Goal: Find specific fact: Find contact information

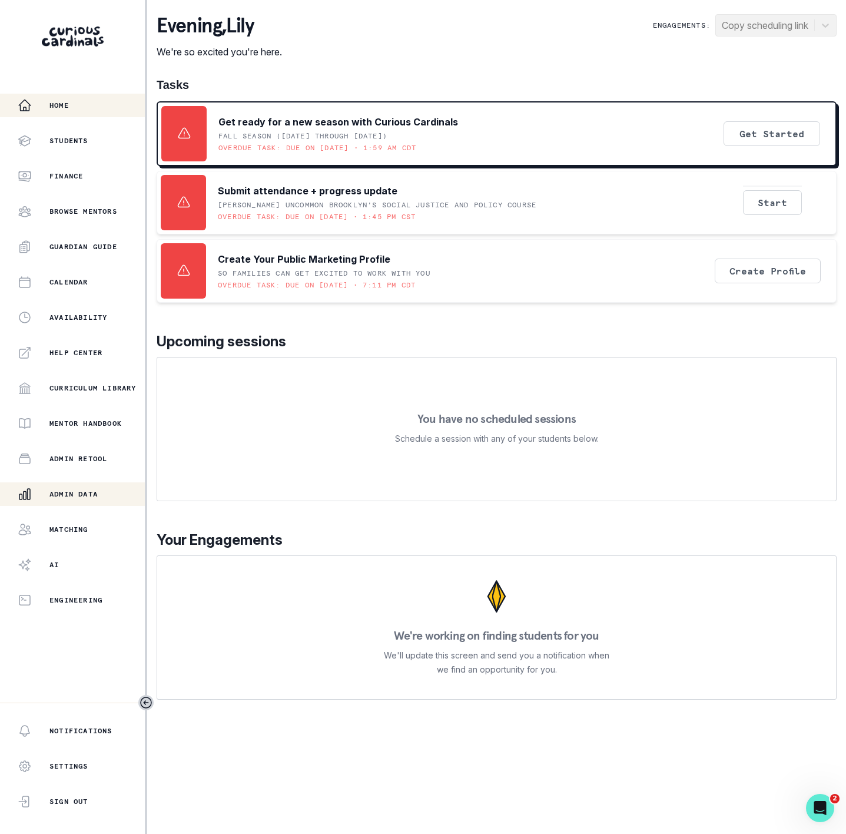
click at [68, 497] on p "Admin Data" at bounding box center [73, 493] width 48 height 9
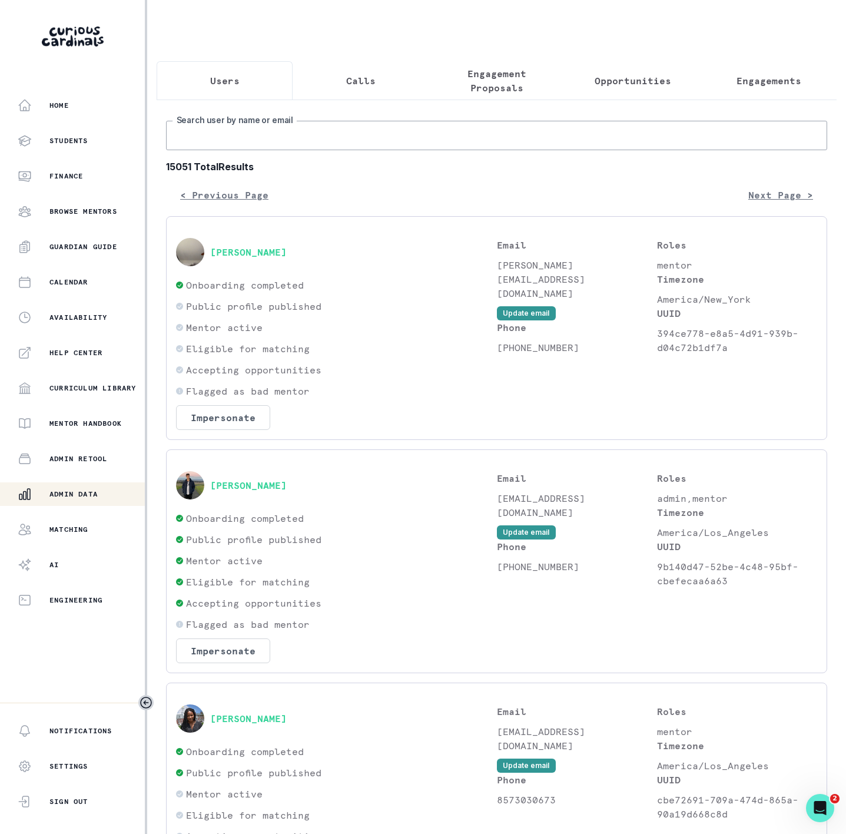
click at [279, 150] on input "Search user by name or email" at bounding box center [496, 135] width 661 height 29
drag, startPoint x: 239, startPoint y: 159, endPoint x: 237, endPoint y: 150, distance: 9.1
click at [239, 150] on input "Search user by name or email" at bounding box center [496, 135] width 661 height 29
paste input "[PERSON_NAME]"
type input "[PERSON_NAME]"
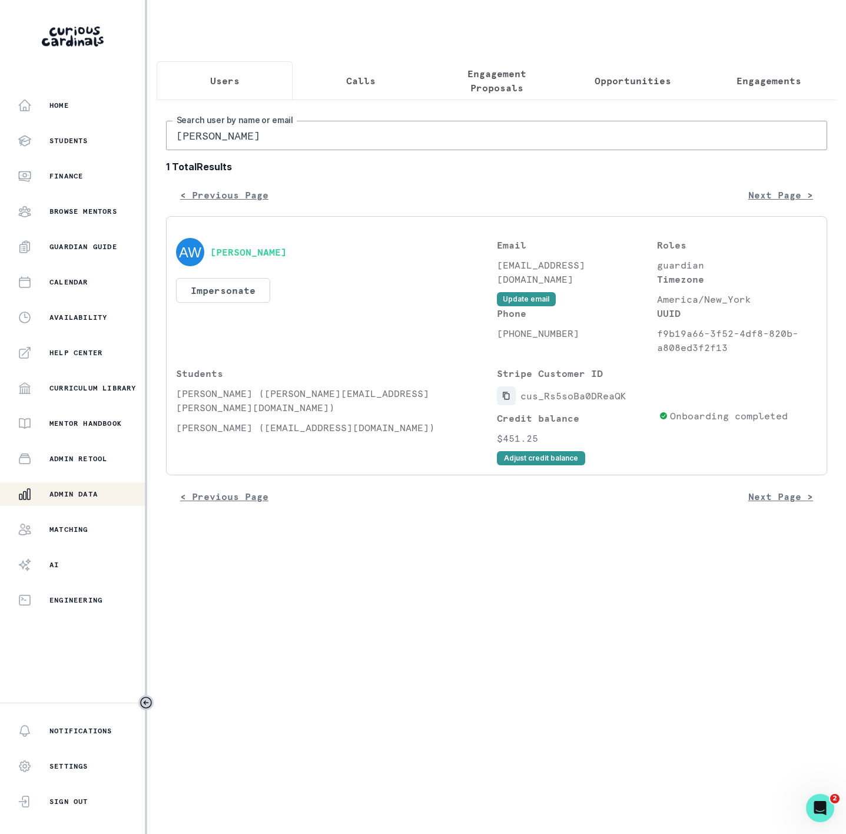
click at [506, 400] on icon "Copied to clipboard" at bounding box center [506, 396] width 8 height 8
click at [505, 400] on icon "Copied to clipboard" at bounding box center [506, 396] width 8 height 8
drag, startPoint x: 287, startPoint y: 156, endPoint x: 191, endPoint y: 177, distance: 98.3
click at [177, 168] on div "[PERSON_NAME] Search user by name or email 1 Total Results < Previous Page Next…" at bounding box center [496, 314] width 661 height 387
drag, startPoint x: 296, startPoint y: 144, endPoint x: 89, endPoint y: 161, distance: 207.4
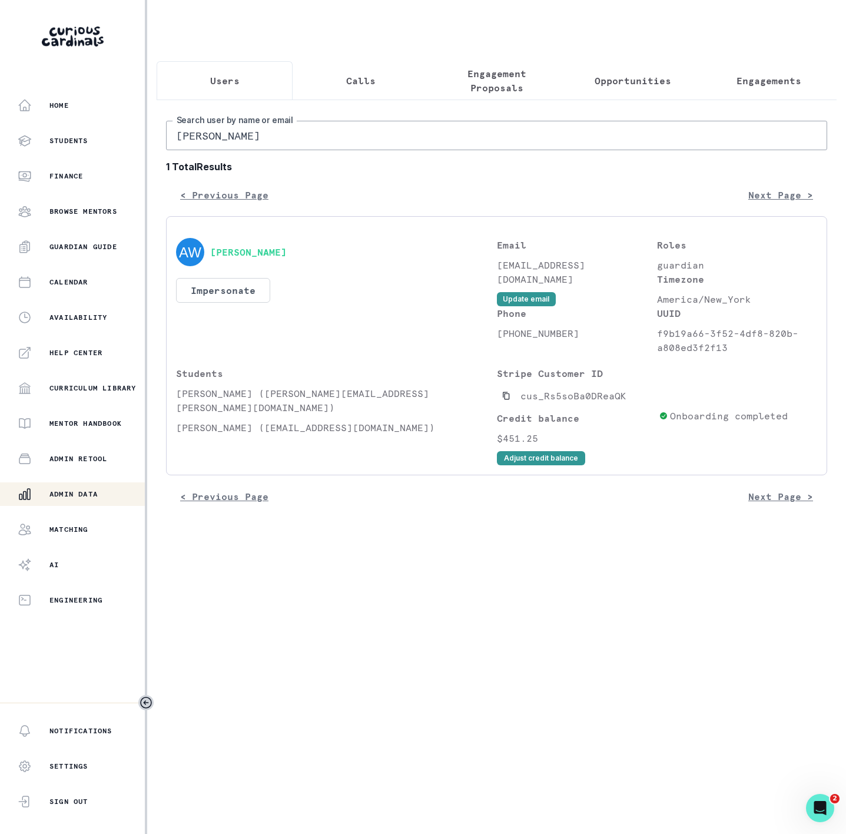
click at [98, 161] on div "Home Students Finance Browse Mentors Guardian Guide Calendar Availability Help …" at bounding box center [423, 417] width 846 height 834
paste input "[PERSON_NAME]"
type input "[PERSON_NAME]"
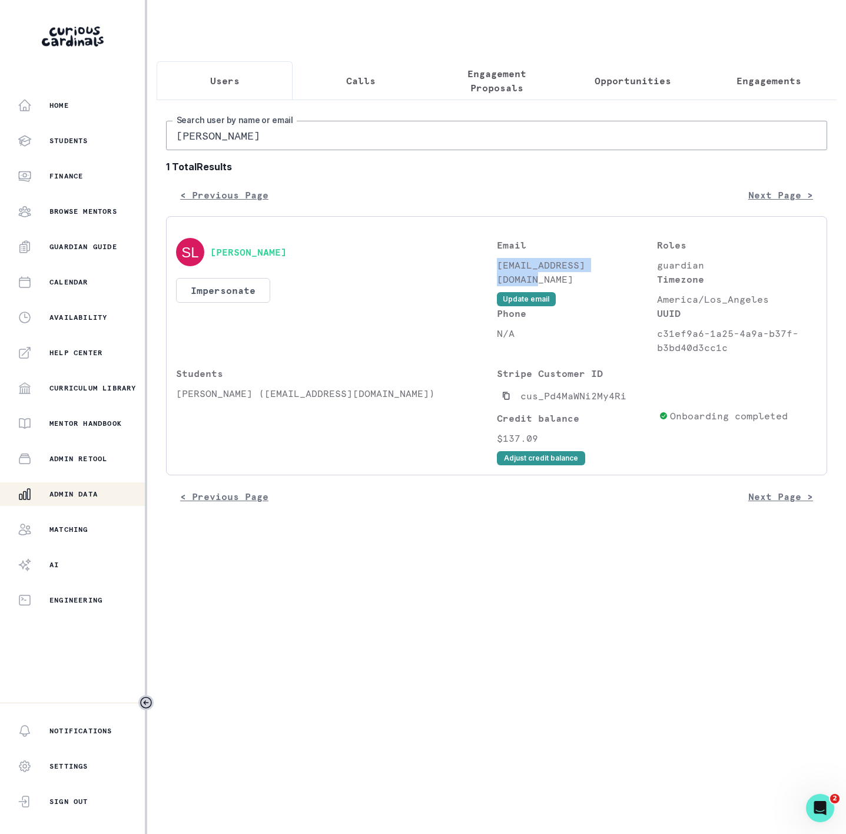
drag, startPoint x: 497, startPoint y: 281, endPoint x: 638, endPoint y: 277, distance: 140.8
click at [638, 277] on p "[EMAIL_ADDRESS][DOMAIN_NAME]" at bounding box center [577, 272] width 160 height 28
copy p "[EMAIL_ADDRESS][DOMAIN_NAME]"
